Goal: Information Seeking & Learning: Stay updated

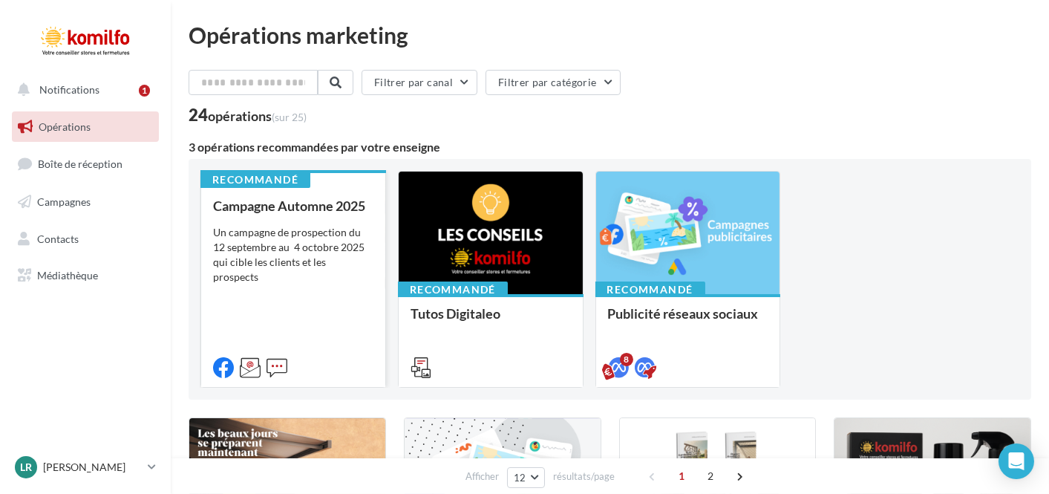
click at [344, 255] on div "Un campagne de prospection du 12 septembre au 4 octobre 2025 qui cible les clie…" at bounding box center [293, 254] width 160 height 59
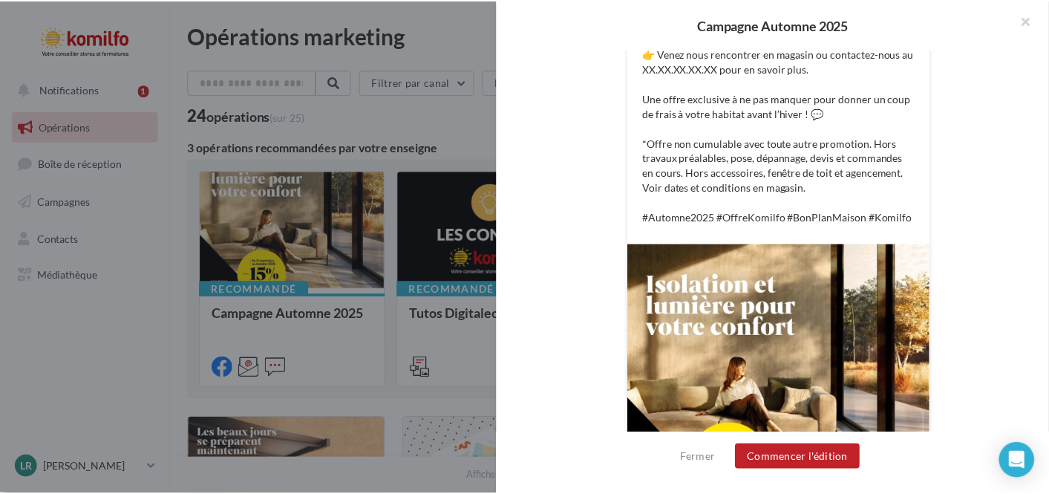
scroll to position [99, 0]
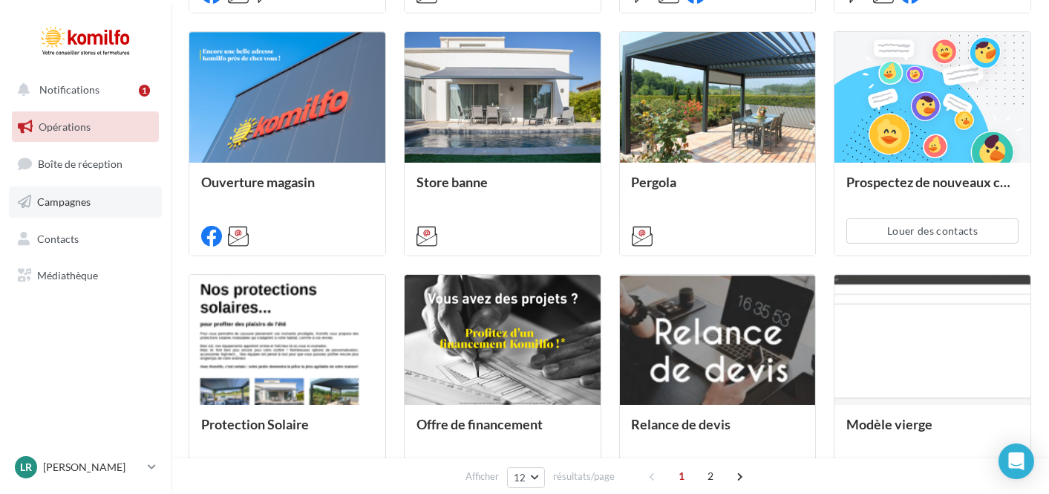
scroll to position [445, 0]
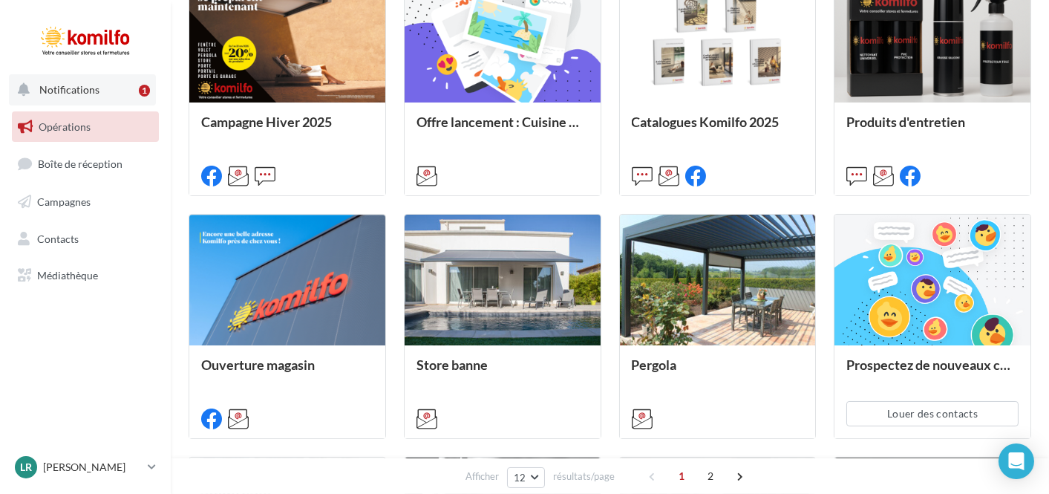
click at [116, 96] on button "Notifications 1" at bounding box center [82, 89] width 147 height 31
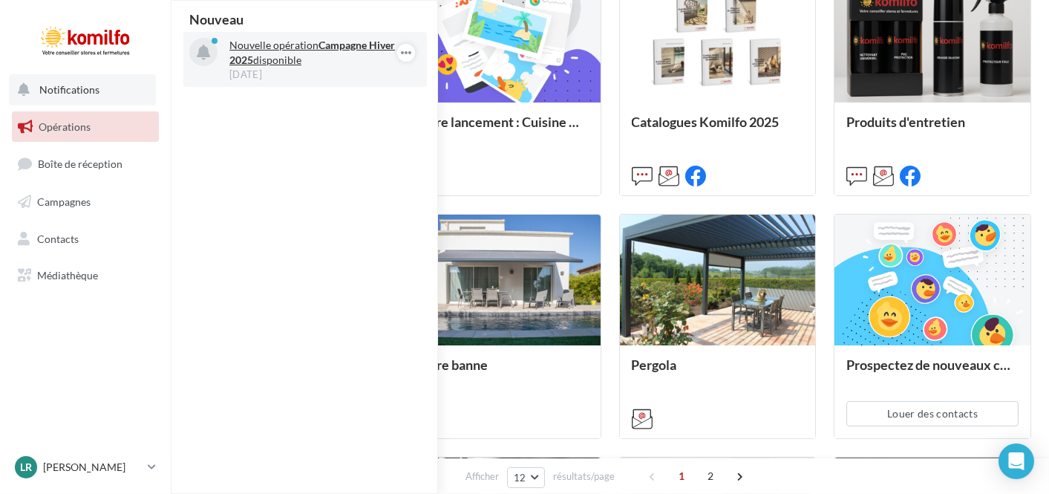
click at [320, 59] on p "Nouvelle opération Campagne Hiver 2025 disponible" at bounding box center [315, 53] width 172 height 30
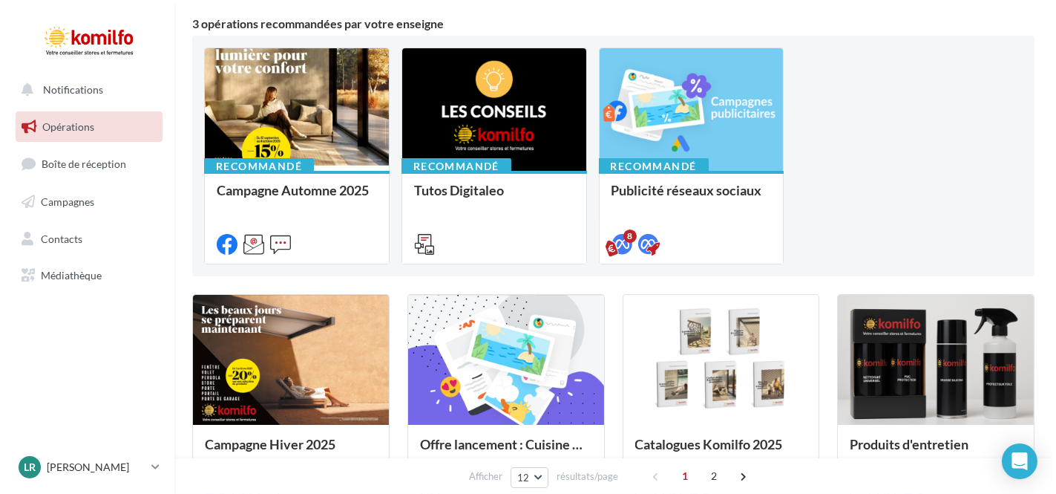
scroll to position [148, 0]
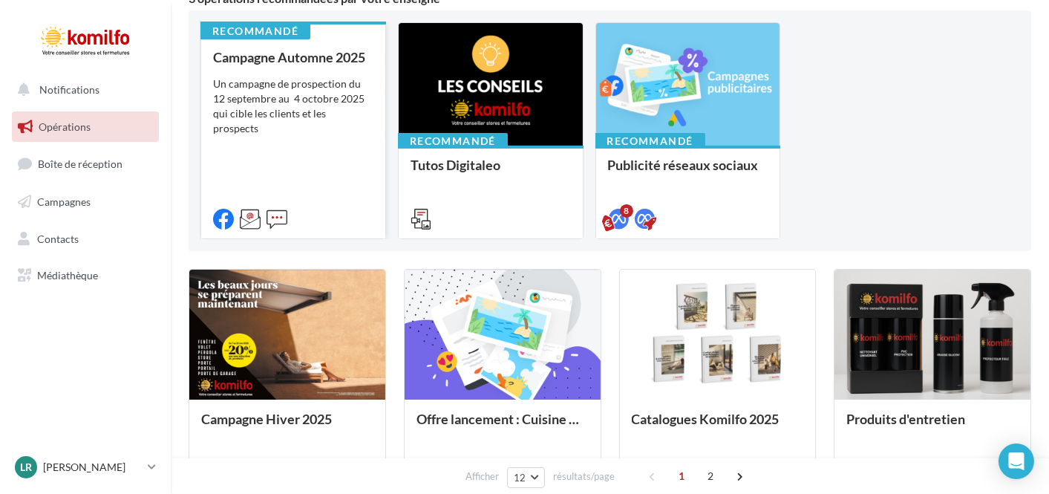
click at [321, 124] on div "Campagne Automne 2025 Un campagne de prospection du [DATE] au [DATE] qui cible …" at bounding box center [293, 137] width 160 height 175
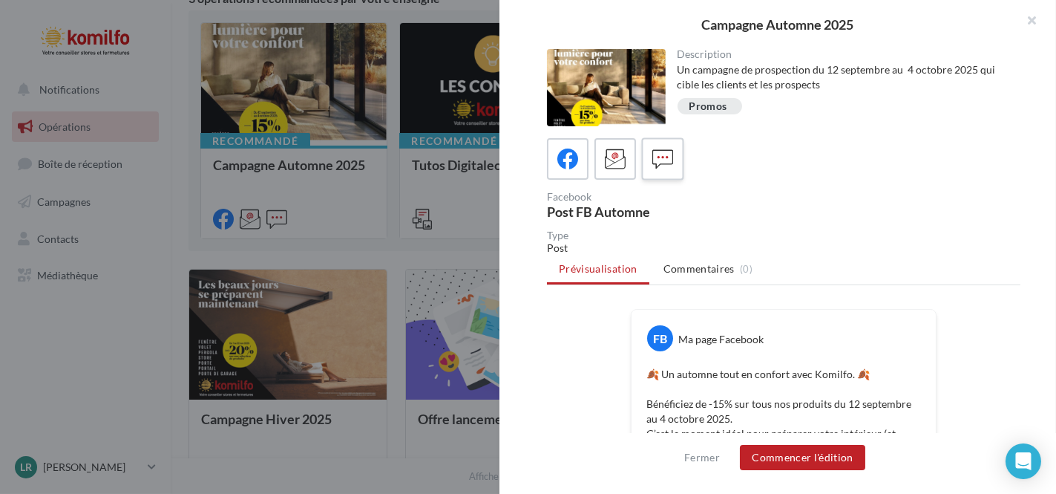
click at [664, 160] on icon at bounding box center [663, 159] width 22 height 22
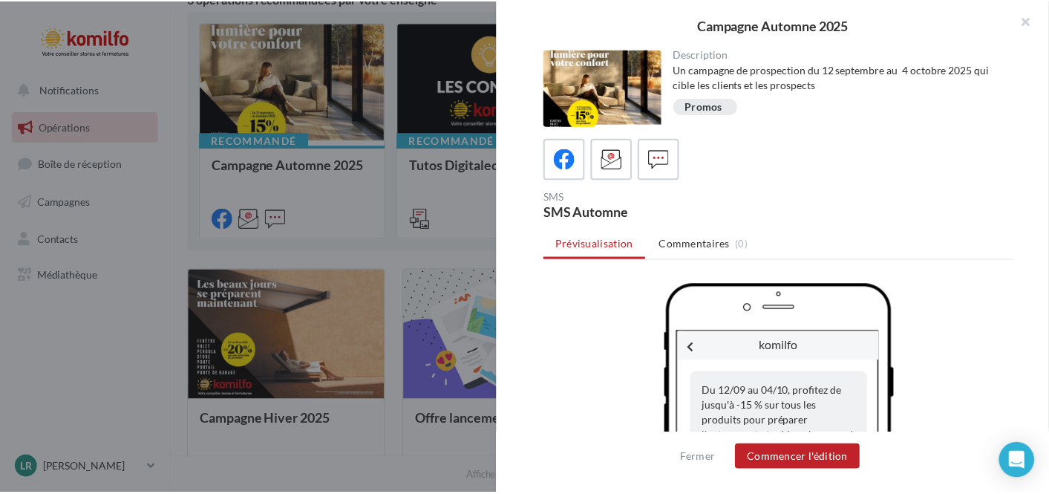
scroll to position [88, 0]
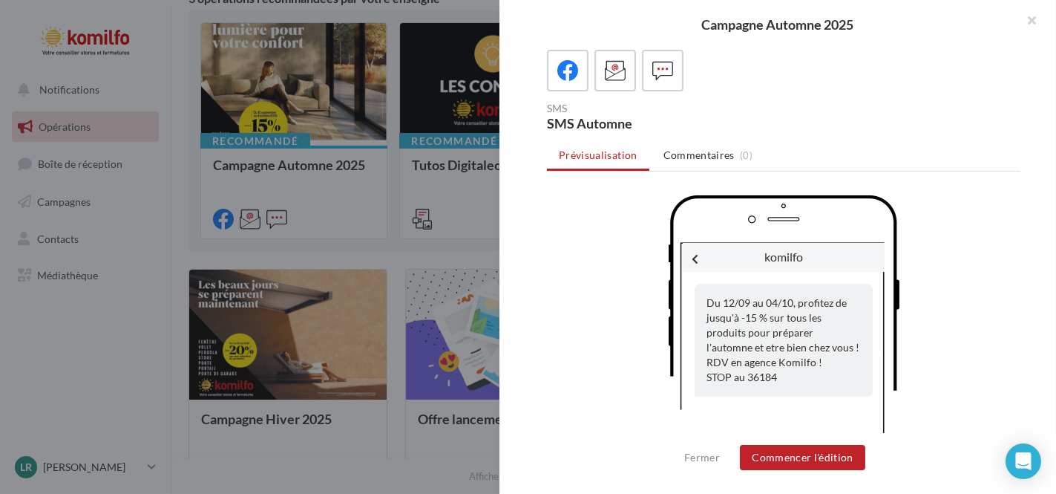
click at [388, 244] on div at bounding box center [528, 247] width 1056 height 494
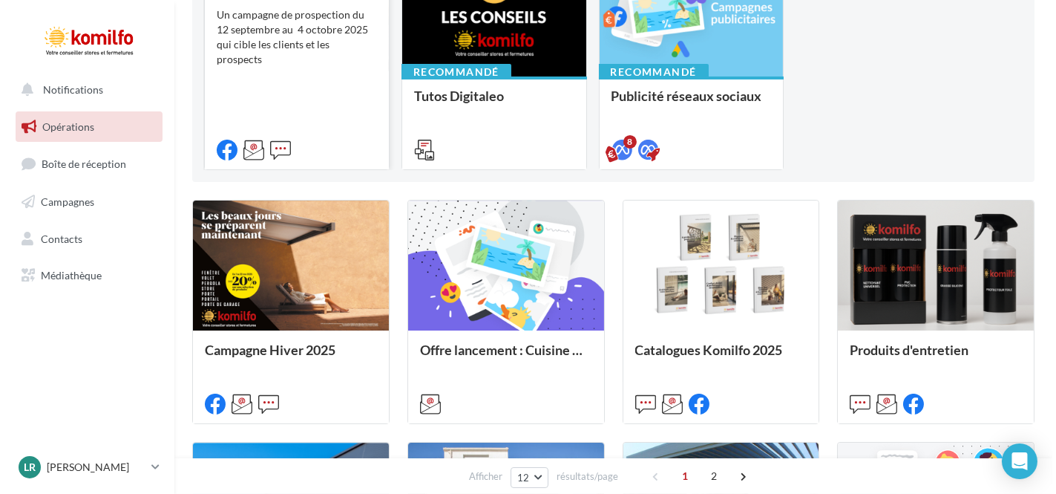
scroll to position [371, 0]
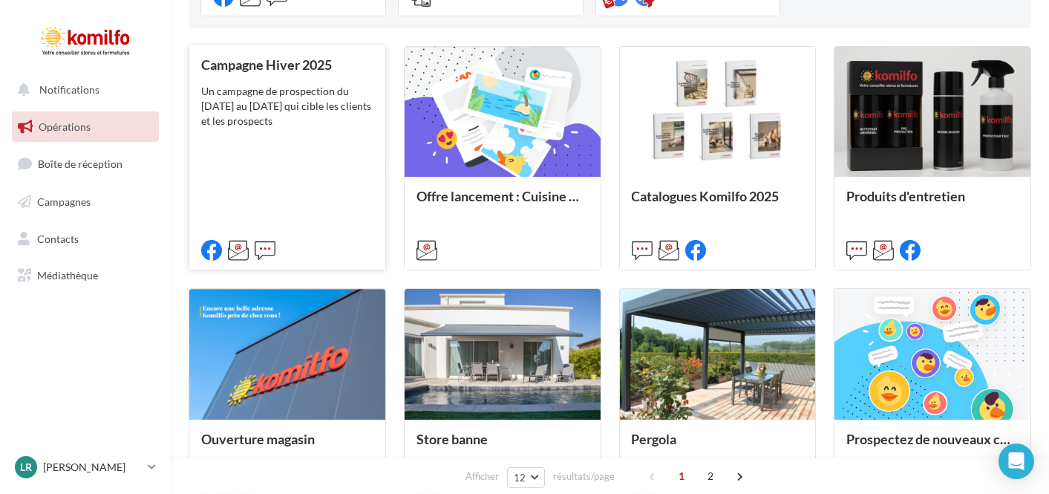
click at [301, 137] on div "Campagne Hiver 2025 Un campagne de prospection du 7 au 22 novembre 2025 qui cib…" at bounding box center [287, 156] width 172 height 199
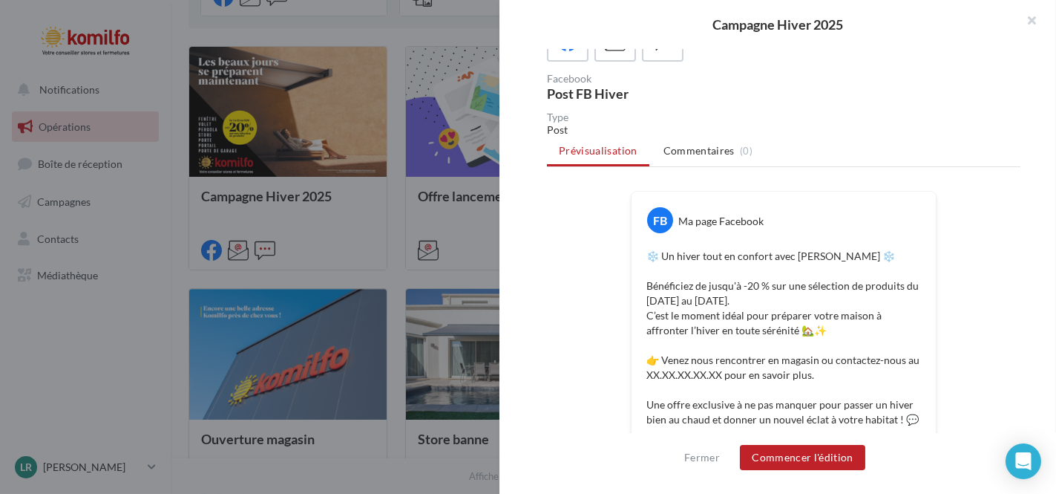
scroll to position [223, 0]
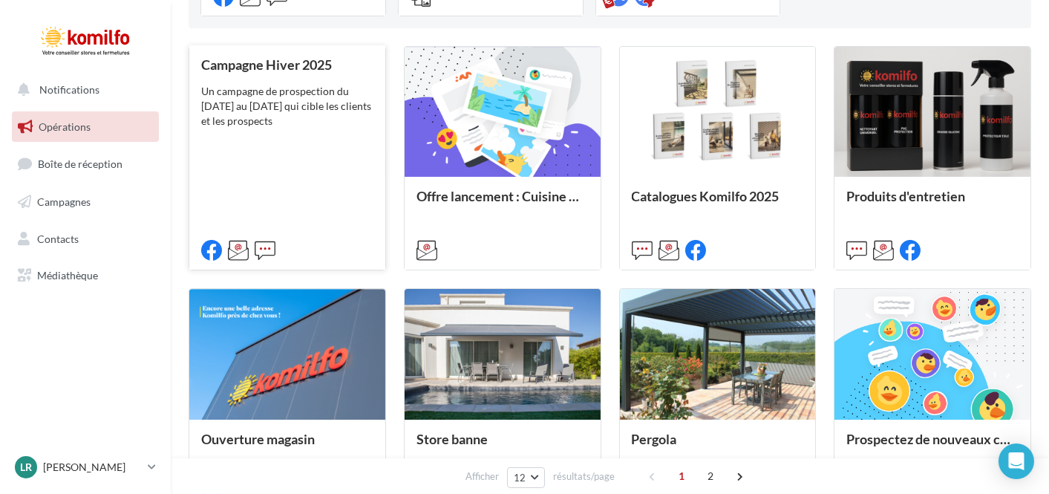
click at [335, 156] on div "Campagne Hiver 2025 Un campagne de prospection du 7 au 22 novembre 2025 qui cib…" at bounding box center [287, 156] width 172 height 199
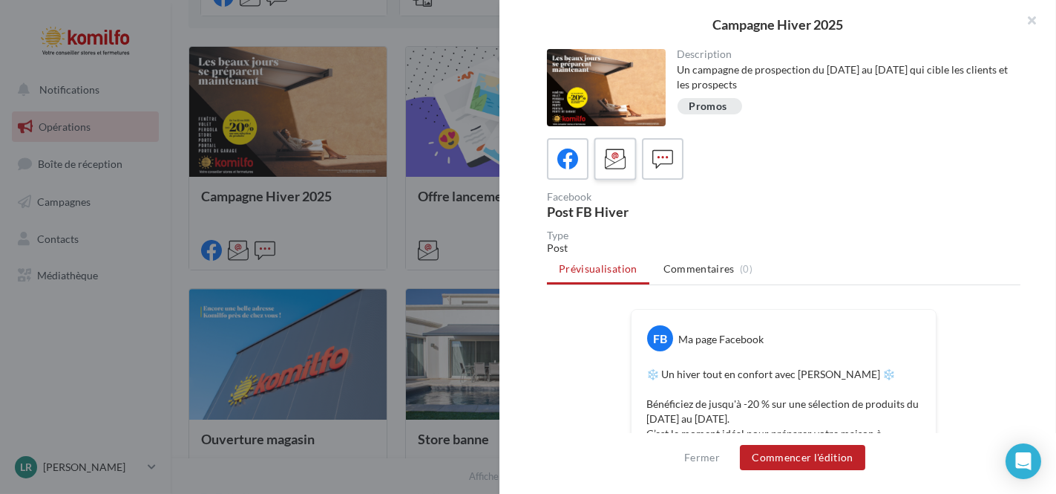
click at [618, 169] on span at bounding box center [616, 159] width 22 height 23
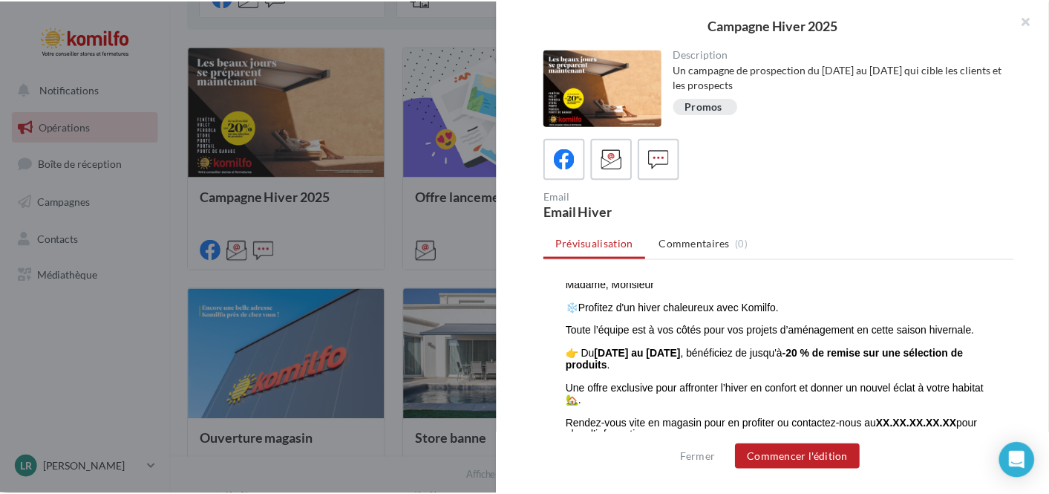
scroll to position [505, 0]
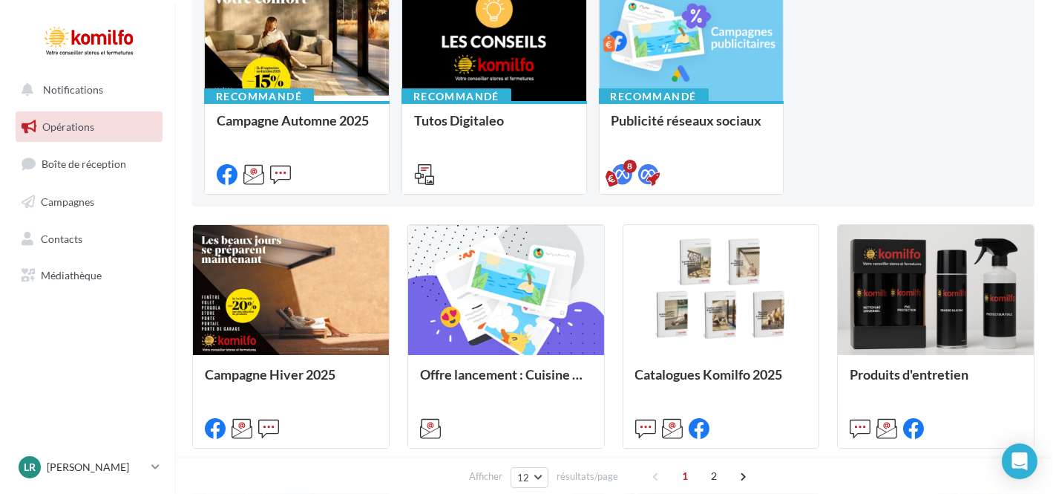
scroll to position [223, 0]
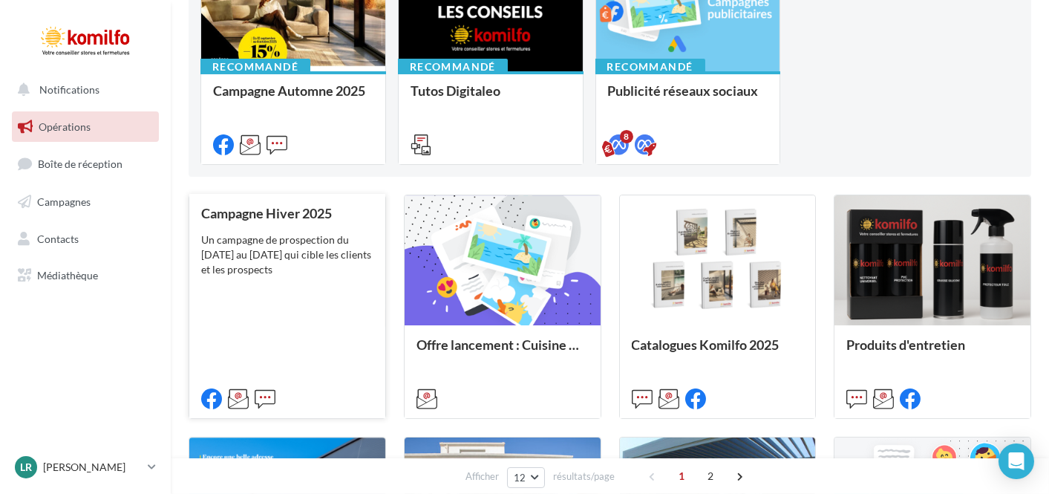
click at [304, 288] on div "Campagne Hiver 2025 Un campagne de prospection du 7 au 22 novembre 2025 qui cib…" at bounding box center [287, 305] width 172 height 199
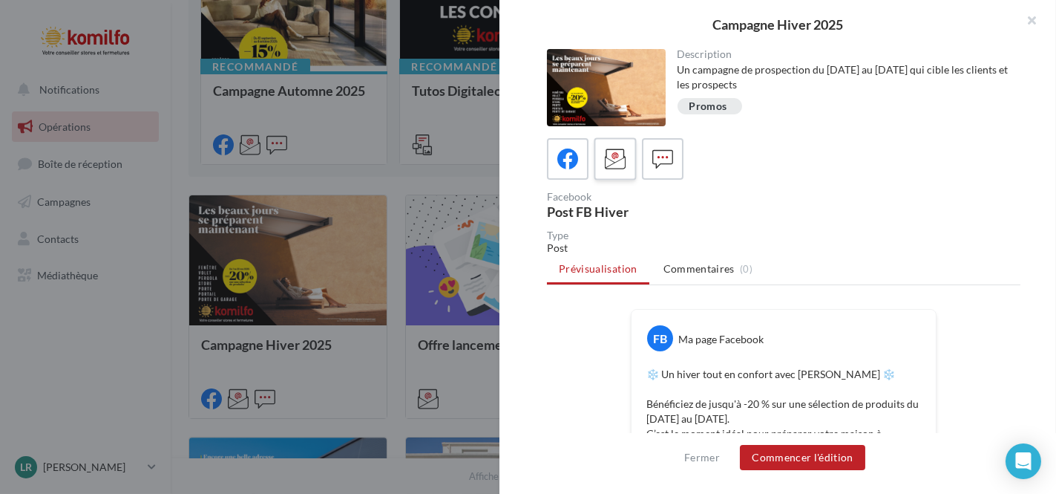
click at [623, 153] on icon at bounding box center [616, 159] width 22 height 22
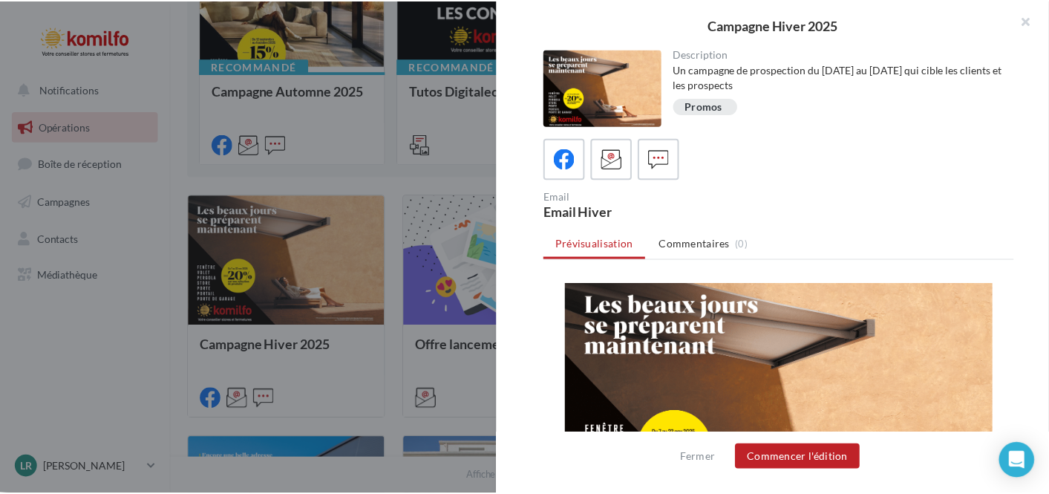
scroll to position [0, 0]
